Goal: Check status: Check status

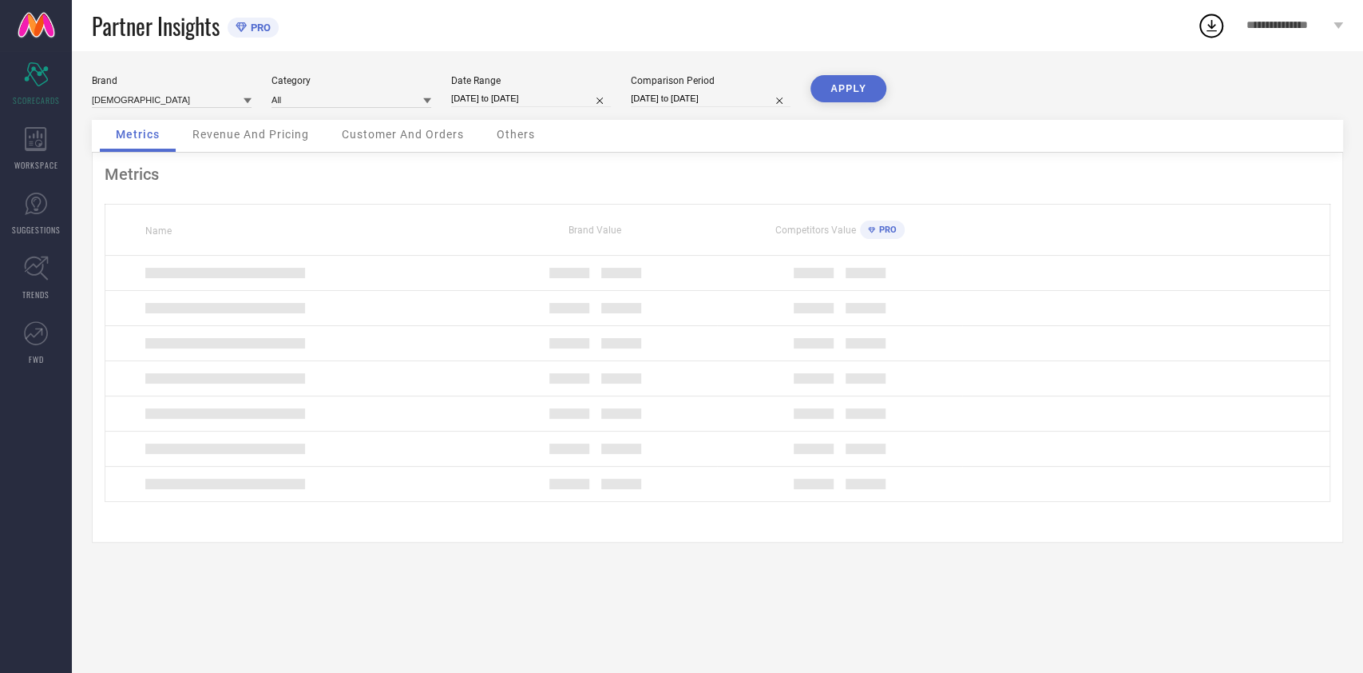
click at [563, 105] on input "[DATE] to [DATE]" at bounding box center [531, 98] width 160 height 17
select select "7"
select select "2025"
select select "8"
select select "2025"
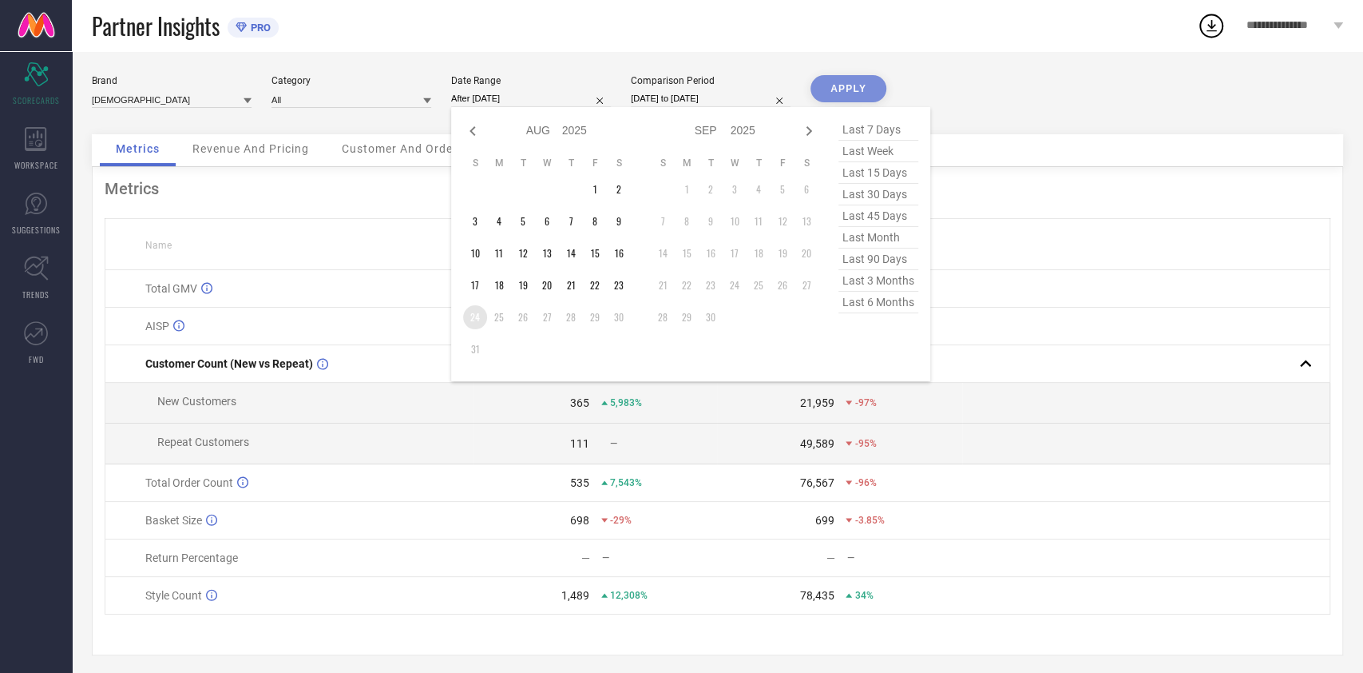
click at [474, 311] on td "24" at bounding box center [475, 317] width 24 height 24
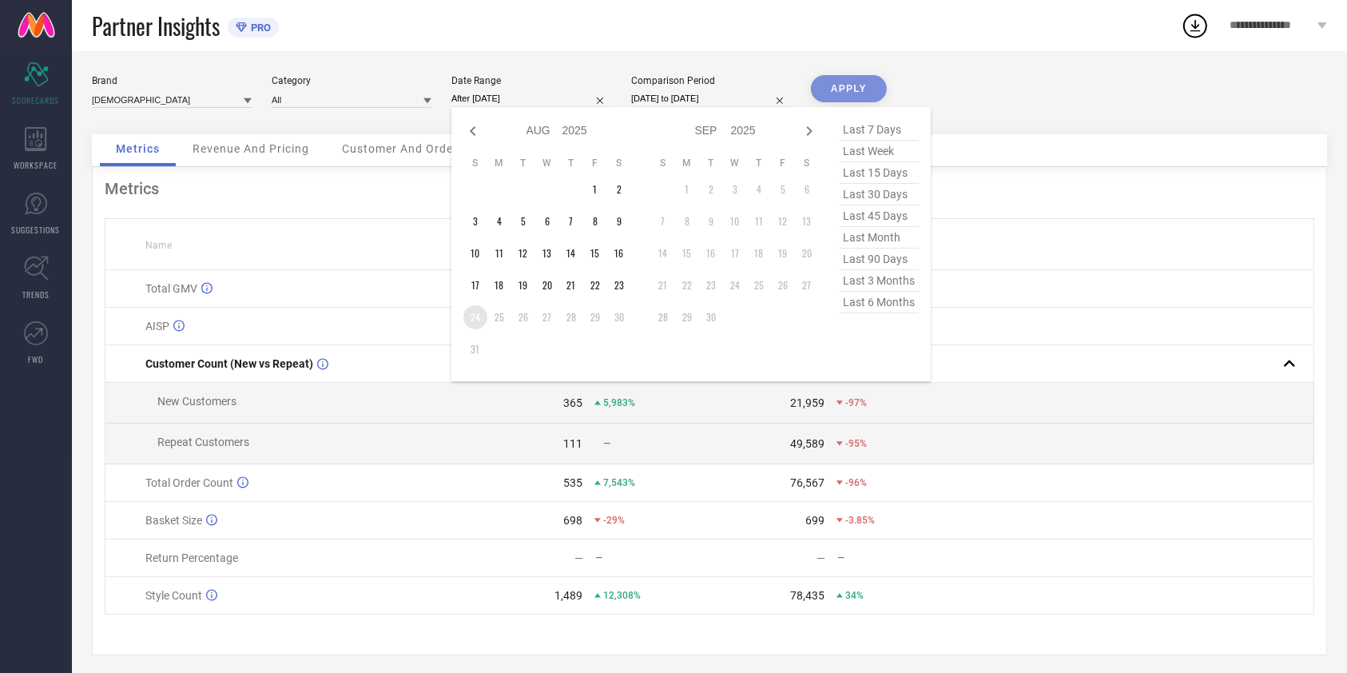
type input "[DATE] to [DATE]"
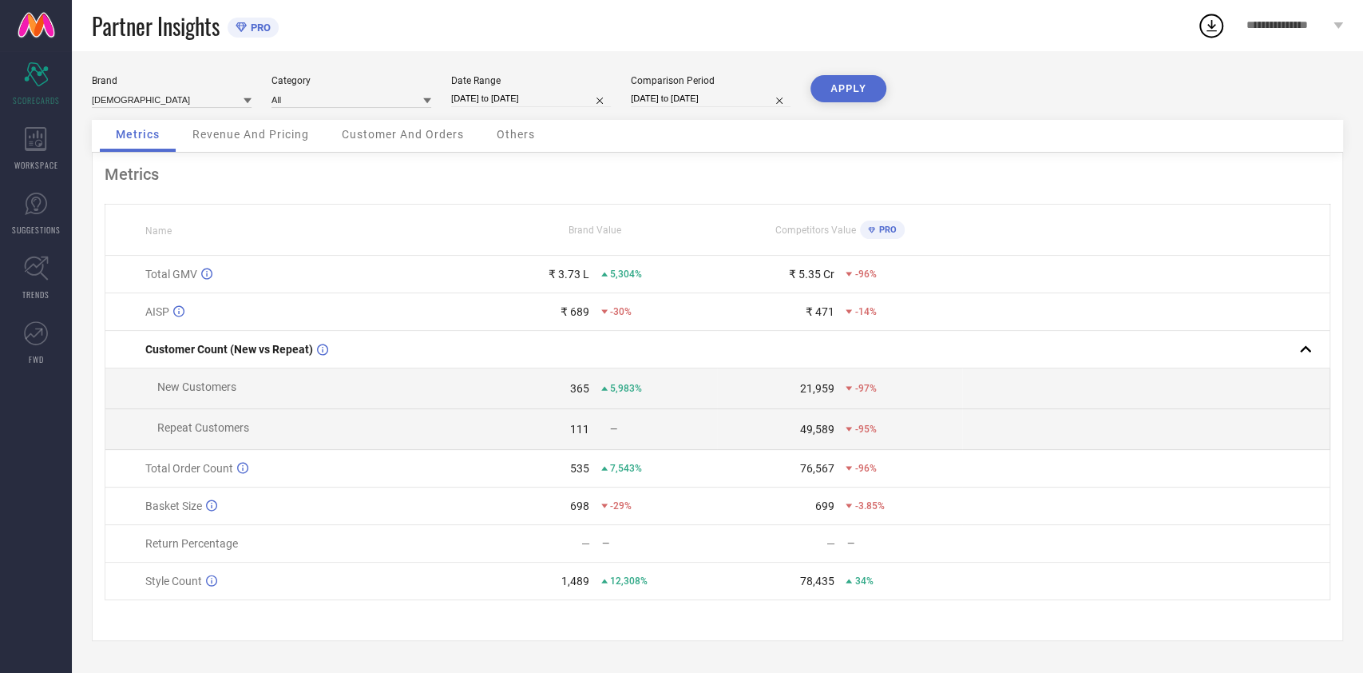
click at [852, 77] on button "APPLY" at bounding box center [849, 88] width 76 height 27
